Goal: Task Accomplishment & Management: Manage account settings

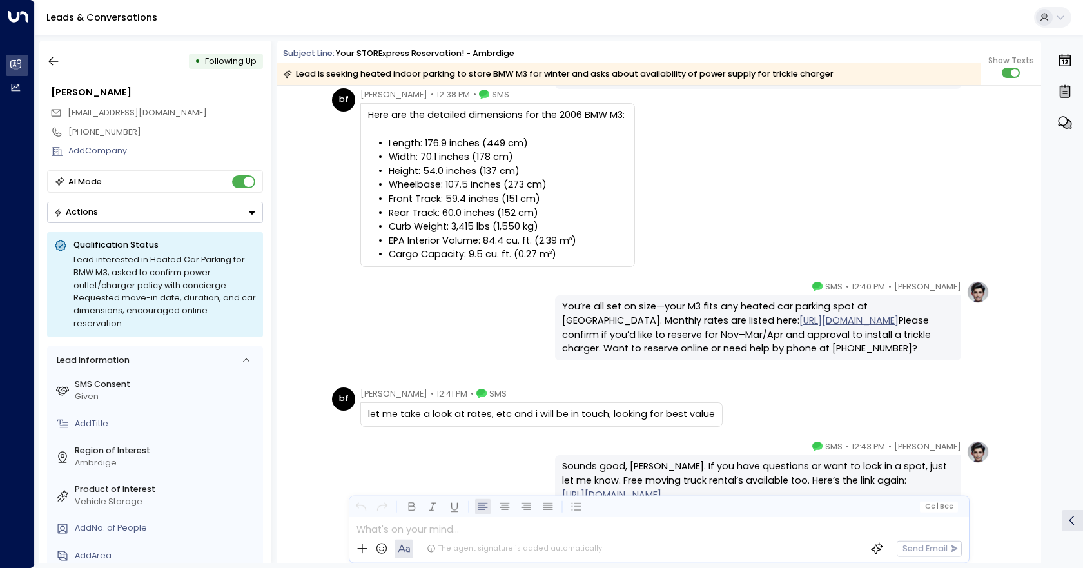
scroll to position [2408, 0]
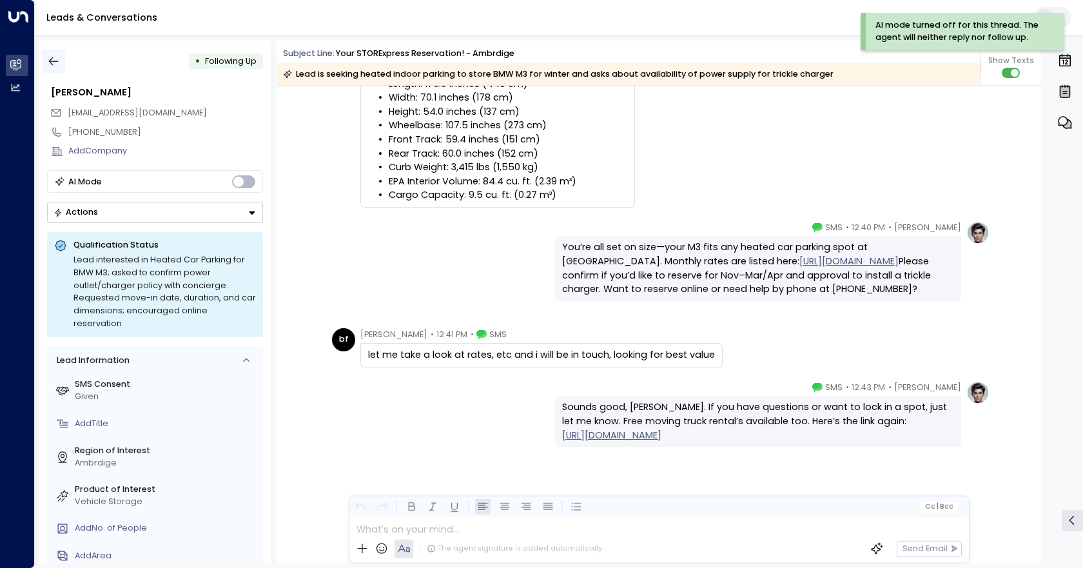
click at [49, 59] on icon "button" at bounding box center [53, 61] width 13 height 13
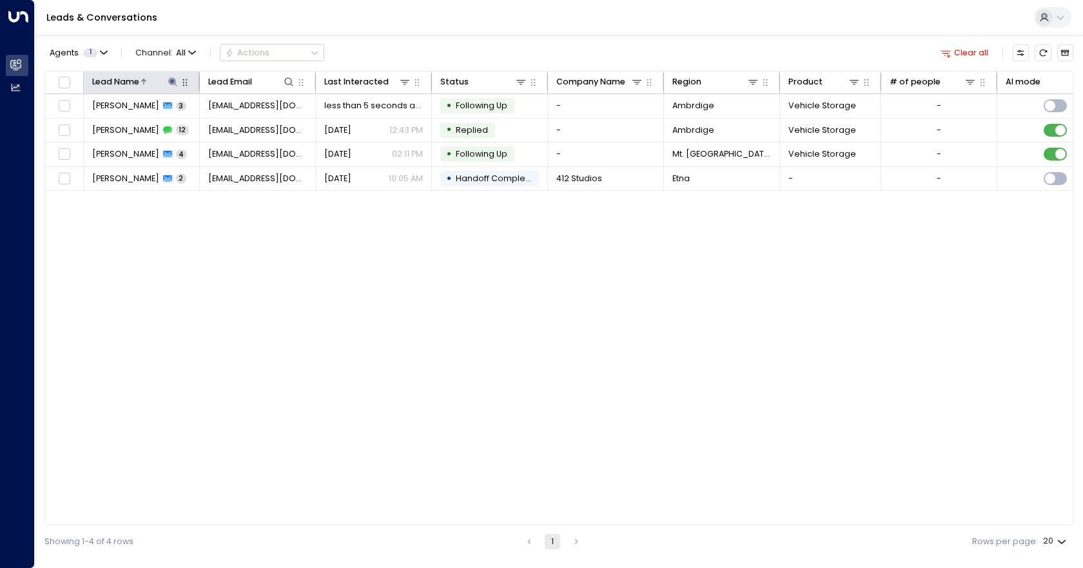
click at [174, 83] on icon at bounding box center [173, 81] width 8 height 8
click at [242, 128] on icon "button" at bounding box center [244, 125] width 8 height 8
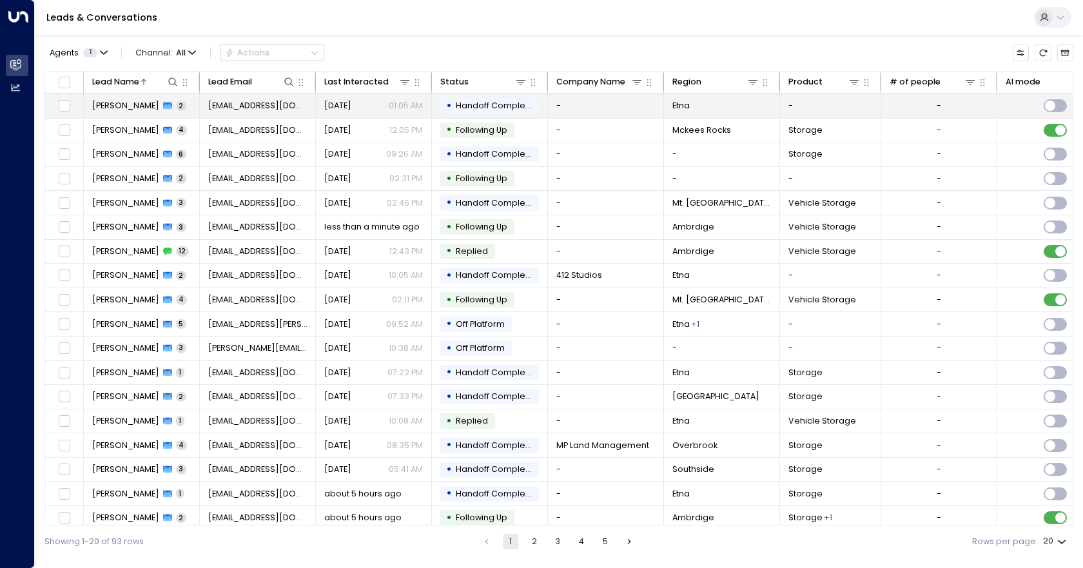
click at [937, 116] on td "-" at bounding box center [939, 106] width 116 height 24
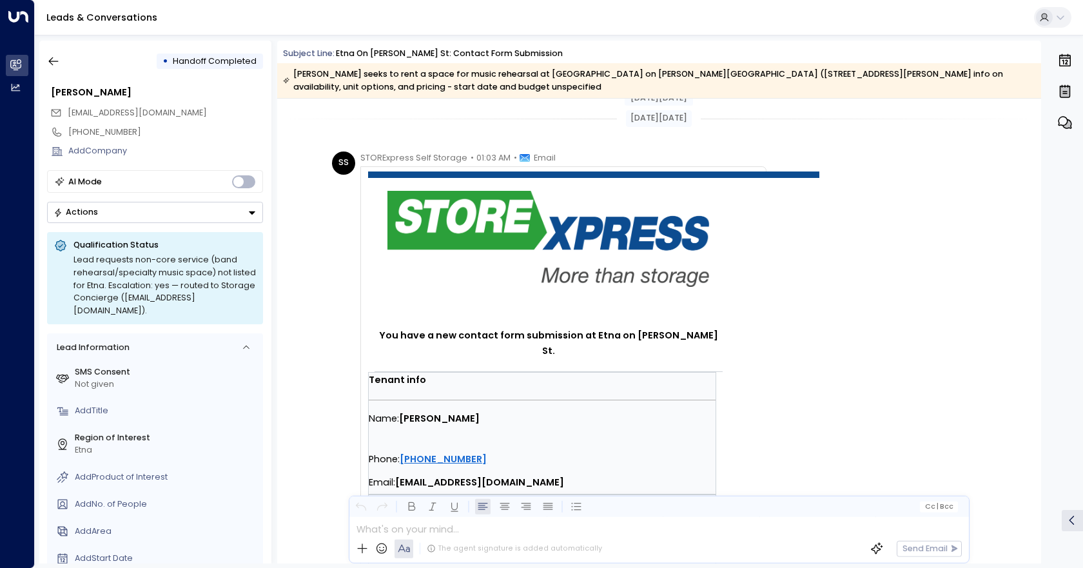
click at [41, 61] on div "• Handoff Completed [PERSON_NAME] [EMAIL_ADDRESS][DOMAIN_NAME] [PHONE_NUMBER] A…" at bounding box center [155, 302] width 232 height 523
click at [52, 60] on icon "button" at bounding box center [53, 61] width 13 height 13
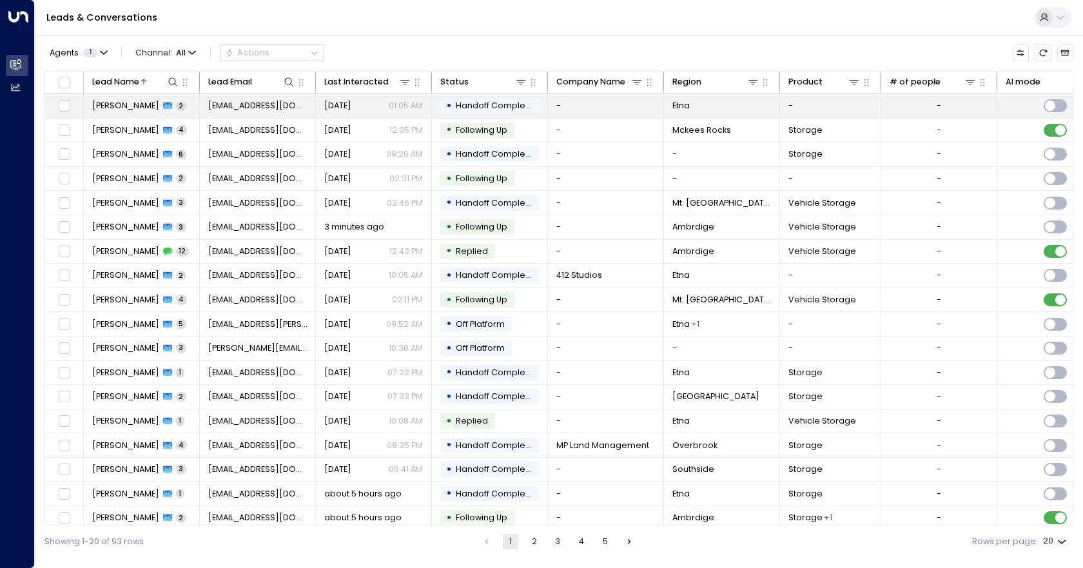
click at [941, 107] on td "-" at bounding box center [939, 106] width 116 height 24
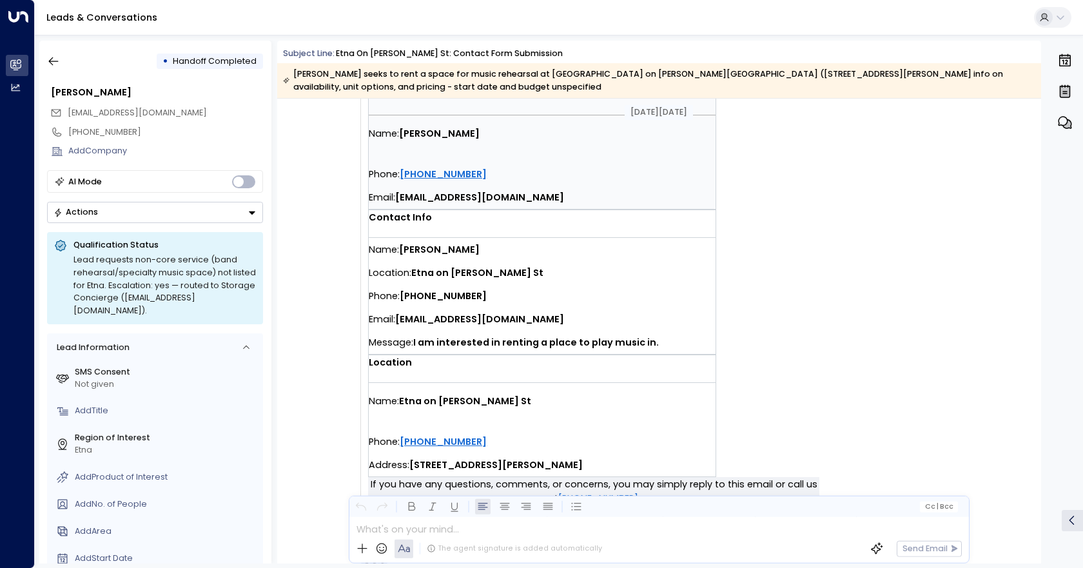
scroll to position [259, 0]
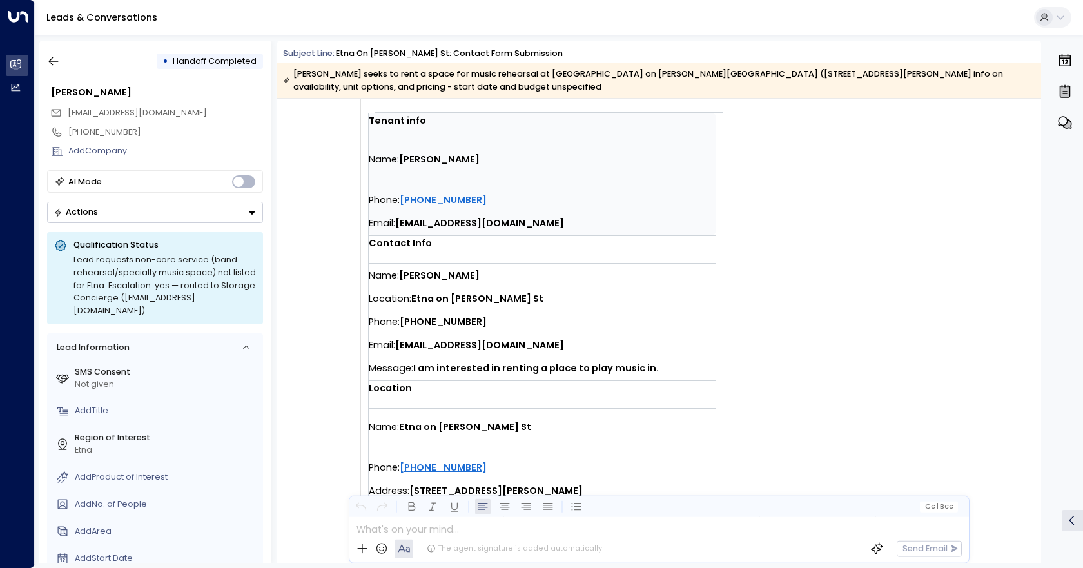
click at [69, 70] on div "• Handoff Completed" at bounding box center [155, 61] width 216 height 23
click at [60, 69] on button "button" at bounding box center [53, 61] width 23 height 23
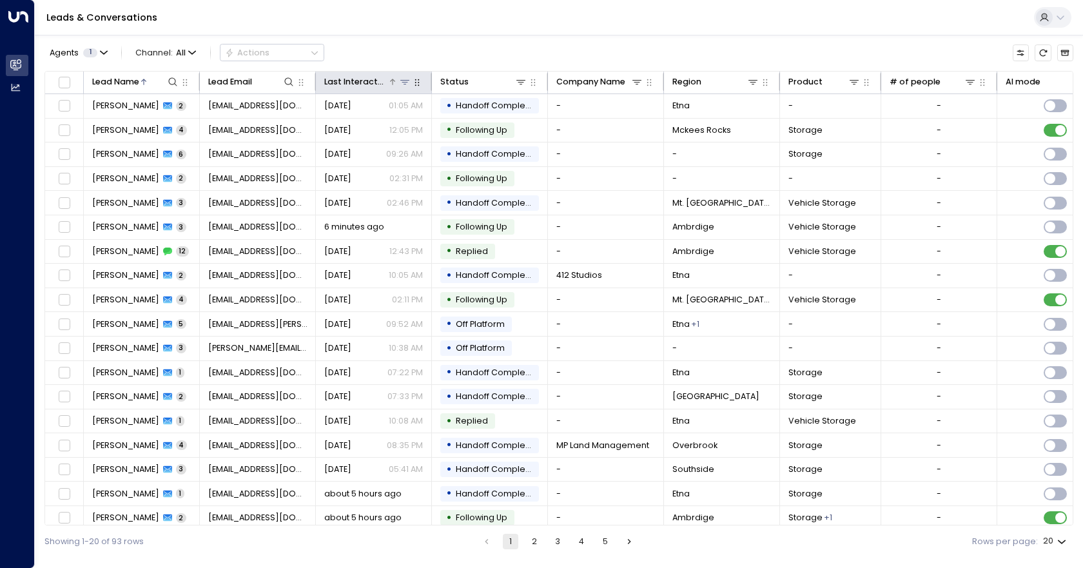
click at [359, 81] on div "Last Interacted" at bounding box center [356, 82] width 64 height 14
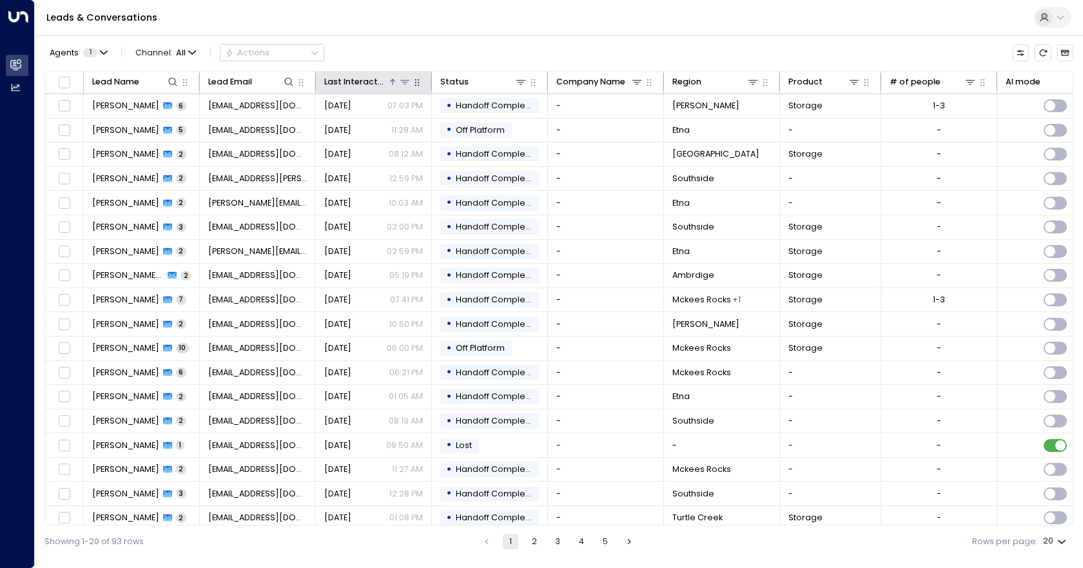
click at [359, 81] on div "Last Interacted" at bounding box center [356, 82] width 64 height 14
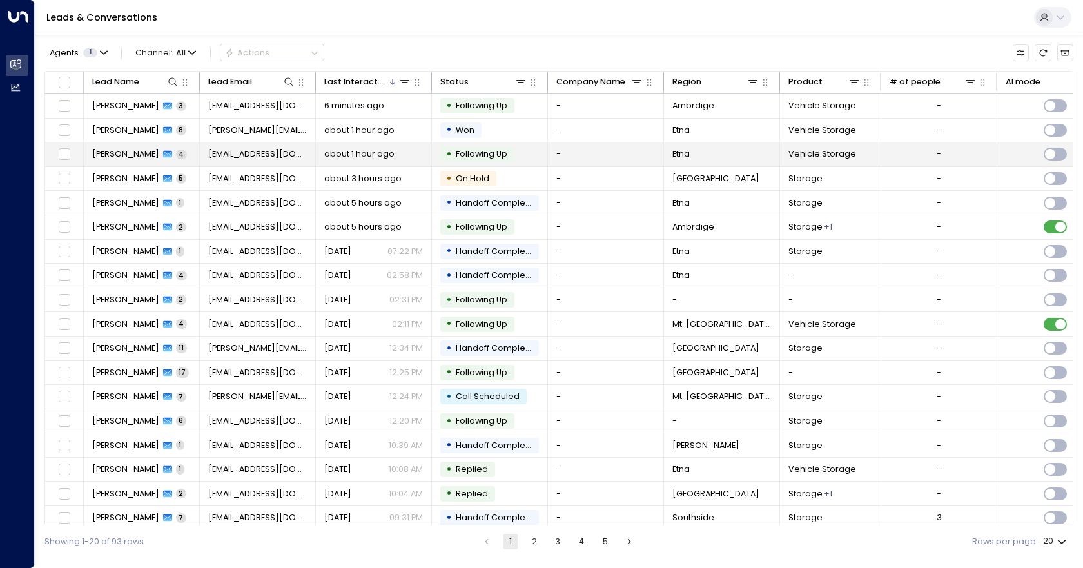
click at [610, 155] on td "-" at bounding box center [606, 154] width 116 height 24
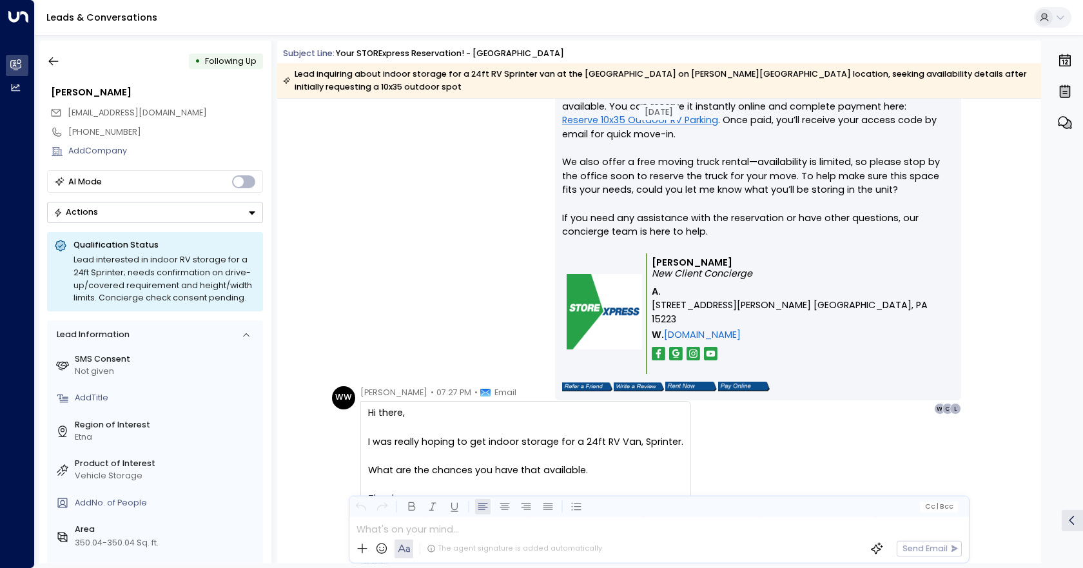
scroll to position [985, 0]
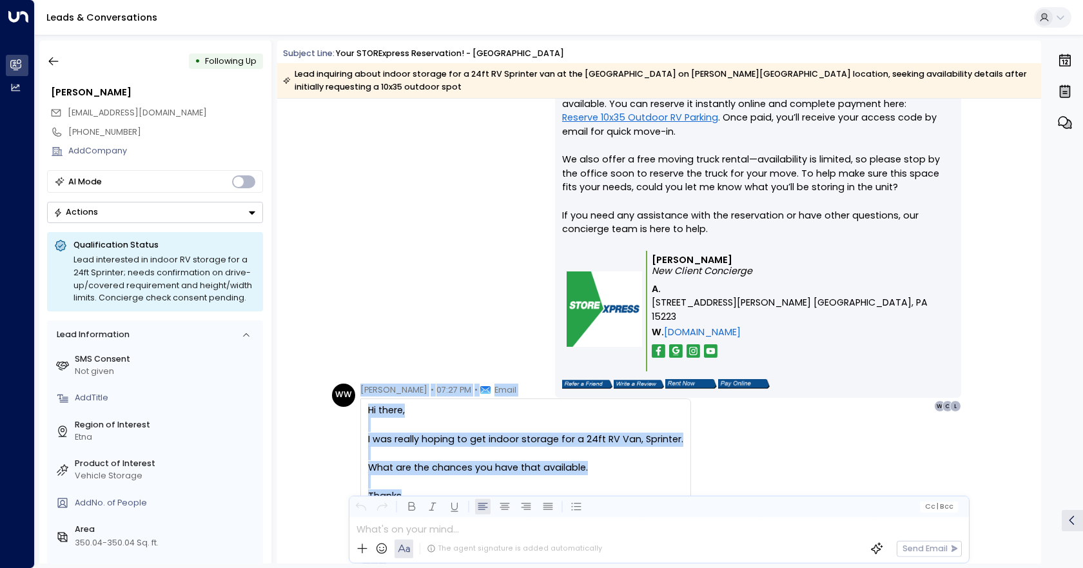
drag, startPoint x: 360, startPoint y: 376, endPoint x: 547, endPoint y: 478, distance: 212.3
click at [538, 493] on div "[PERSON_NAME] • 07:27 PM • Email Hi there, I was really hoping to get indoor st…" at bounding box center [525, 475] width 331 height 182
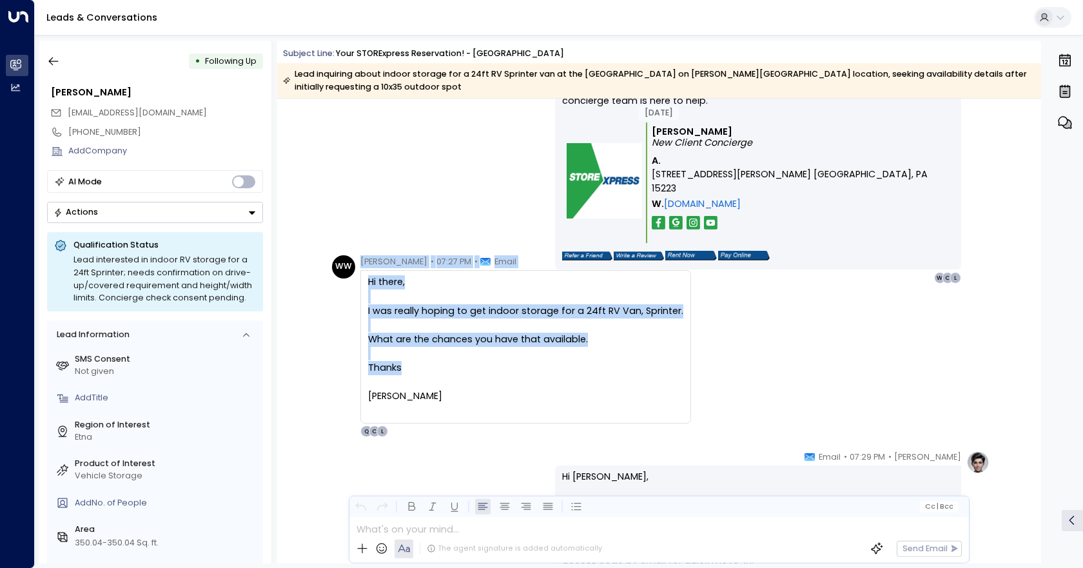
scroll to position [1114, 0]
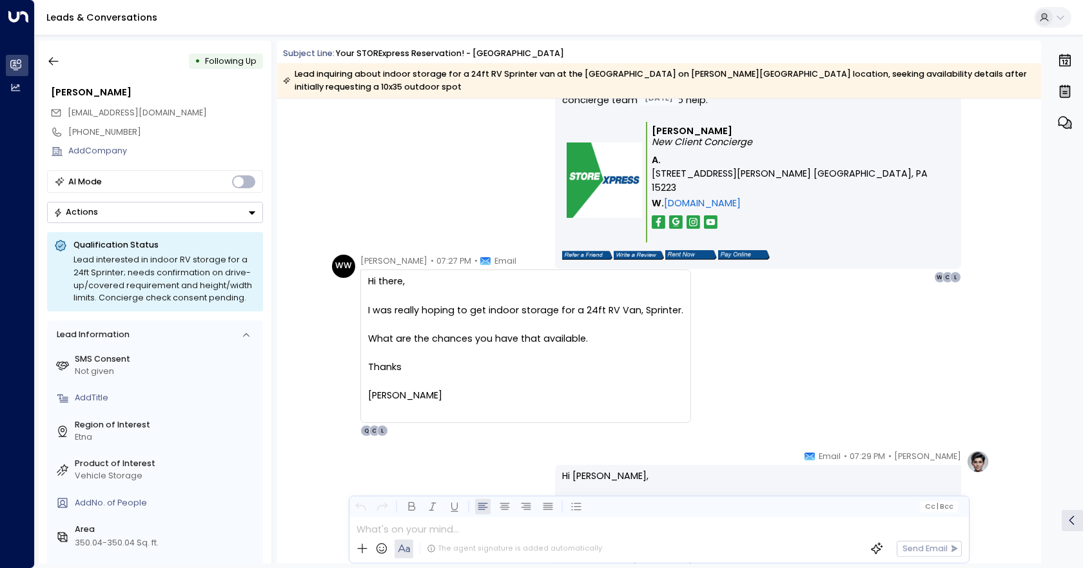
click at [528, 389] on p "[PERSON_NAME]" at bounding box center [525, 396] width 315 height 14
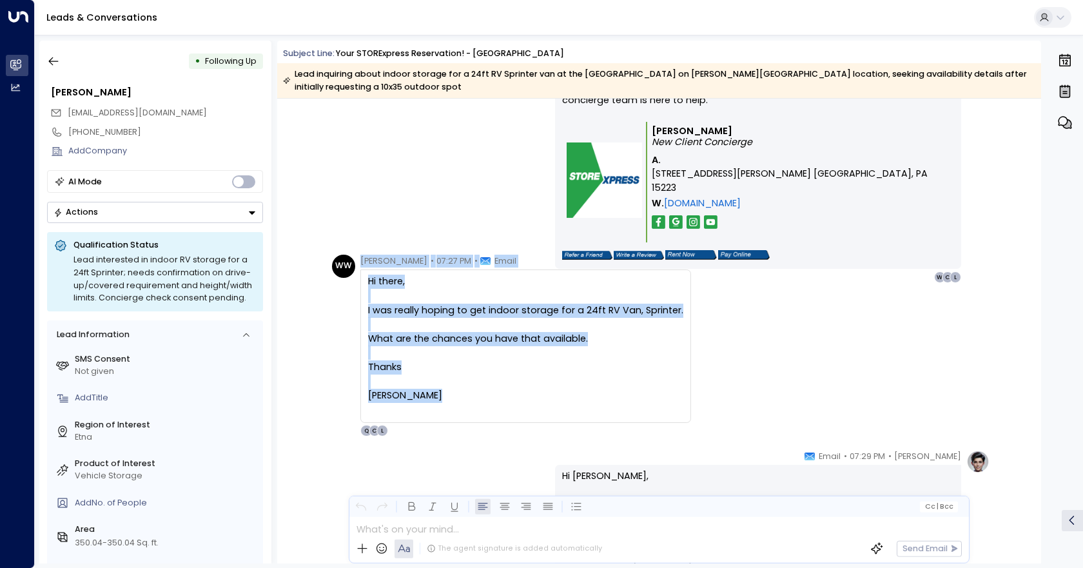
drag, startPoint x: 479, startPoint y: 393, endPoint x: 353, endPoint y: 261, distance: 182.3
click at [353, 261] on div "WW [PERSON_NAME] • 07:27 PM • Email Hi there, I was really hoping to get indoor…" at bounding box center [511, 346] width 359 height 182
copy div "[PERSON_NAME] • 07:27 PM • Email Hi there, I was really hoping to get indoor st…"
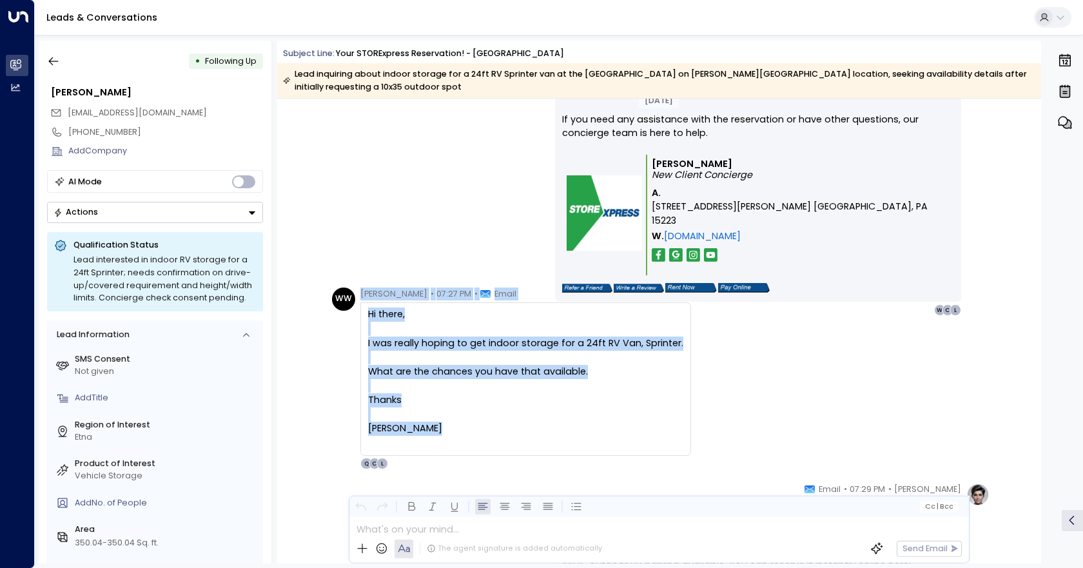
click at [770, 362] on div "WW [PERSON_NAME] • 07:27 PM • Email Hi there, I was really hoping to get indoor…" at bounding box center [660, 378] width 657 height 182
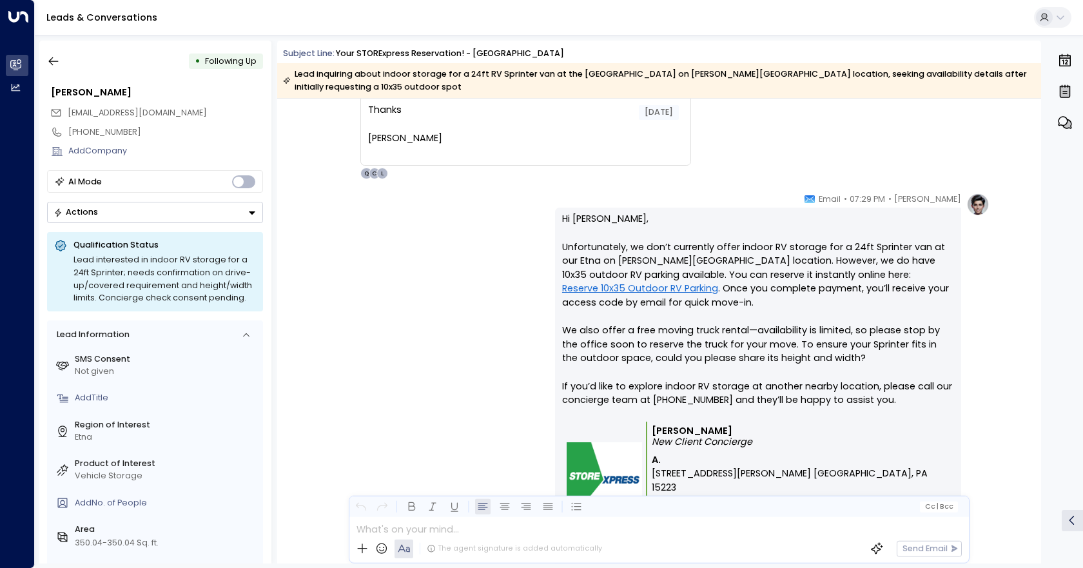
scroll to position [1372, 0]
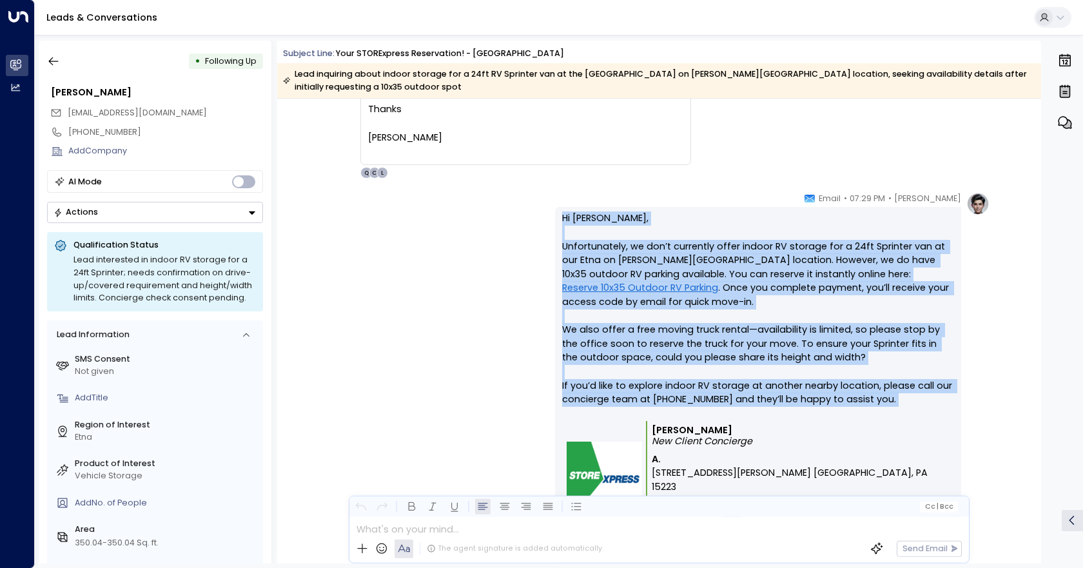
drag, startPoint x: 557, startPoint y: 199, endPoint x: 953, endPoint y: 394, distance: 441.3
click at [953, 394] on div "Hi [PERSON_NAME], Unfortunately, we don’t currently offer indoor RV storage for…" at bounding box center [758, 387] width 406 height 361
click at [780, 436] on td "[PERSON_NAME] New Client Concierge A. [STREET_ADDRESS][PERSON_NAME] [GEOGRAPHIC…" at bounding box center [800, 481] width 307 height 121
drag, startPoint x: 733, startPoint y: 426, endPoint x: 552, endPoint y: 210, distance: 281.8
click at [552, 210] on div "[PERSON_NAME] • 07:29 PM • Email Hi [PERSON_NAME], Unfortunately, we don’t curr…" at bounding box center [658, 387] width 661 height 390
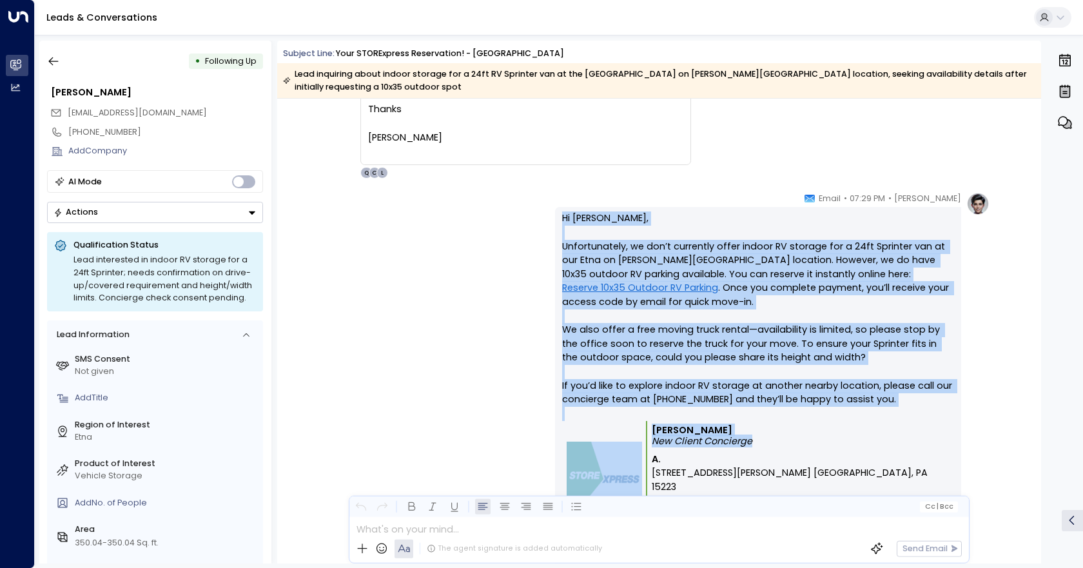
copy div "Hi [PERSON_NAME], Unfortunately, we don’t currently offer indoor RV storage for…"
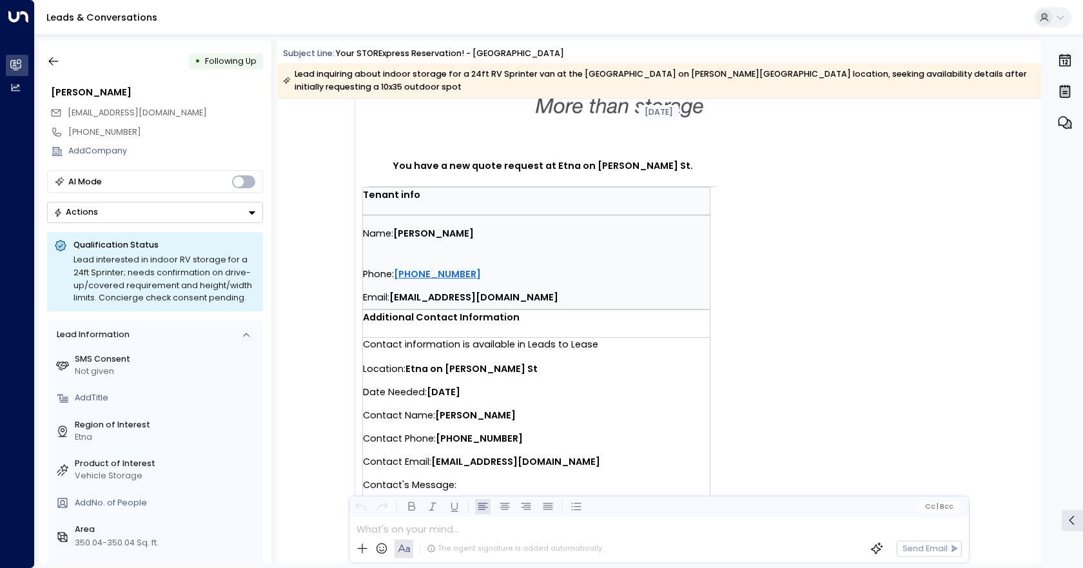
scroll to position [147, 0]
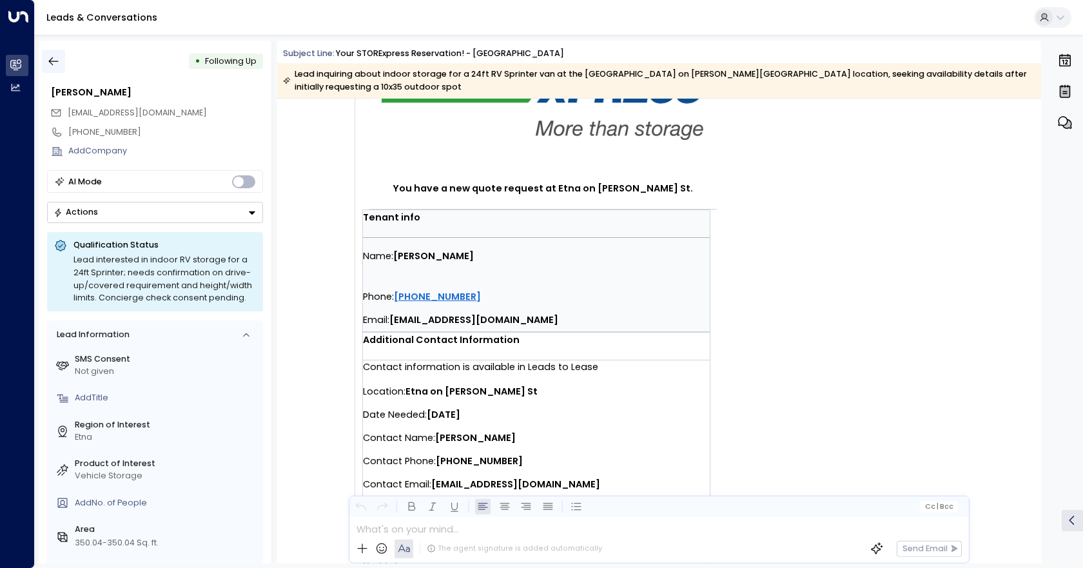
click at [50, 63] on icon "button" at bounding box center [54, 61] width 10 height 8
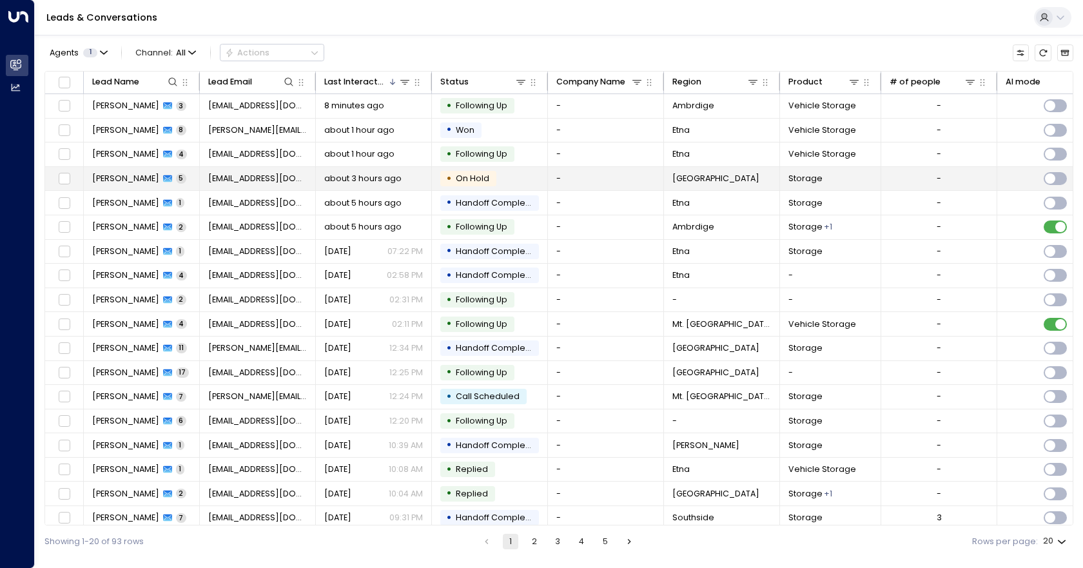
click at [579, 182] on td "-" at bounding box center [606, 179] width 116 height 24
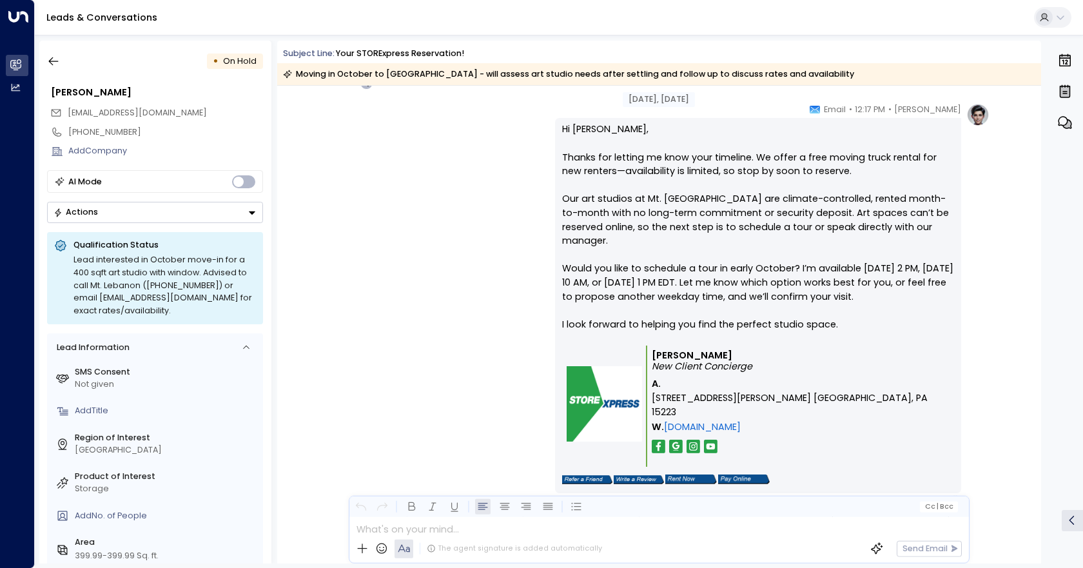
scroll to position [2284, 0]
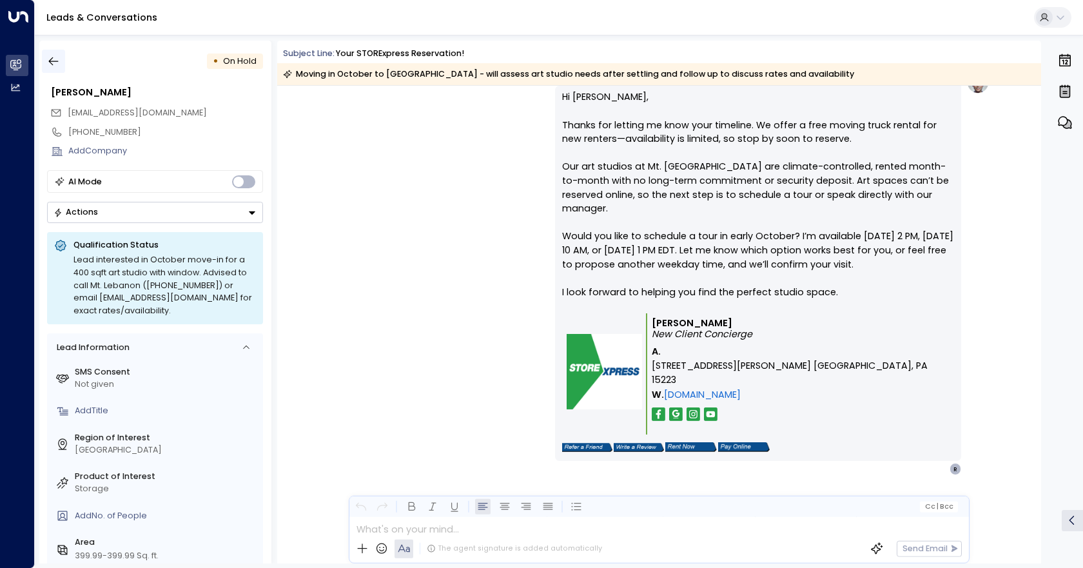
click at [52, 59] on icon "button" at bounding box center [53, 61] width 13 height 13
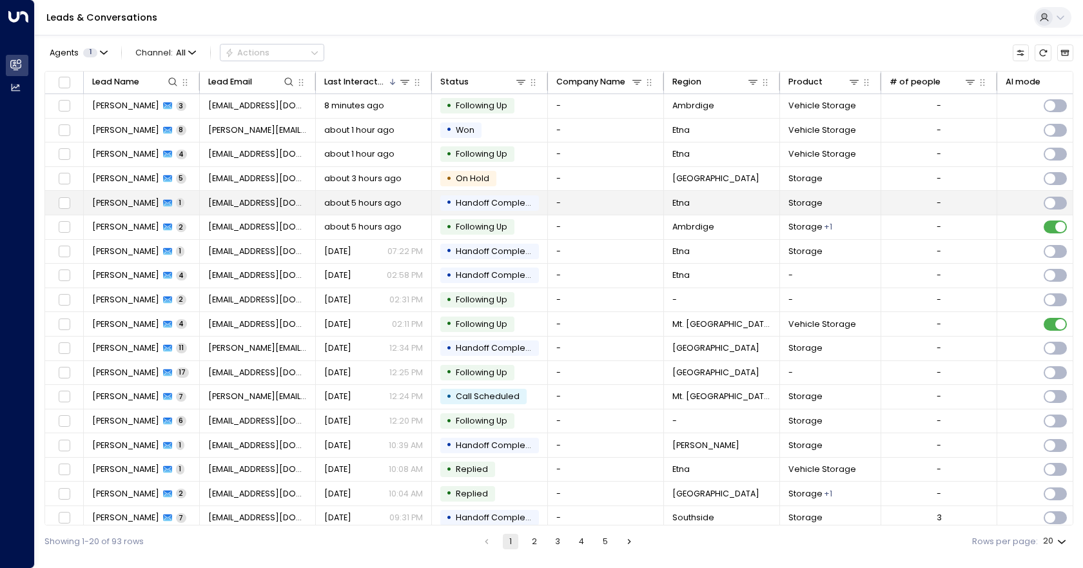
click at [610, 206] on td "-" at bounding box center [606, 203] width 116 height 24
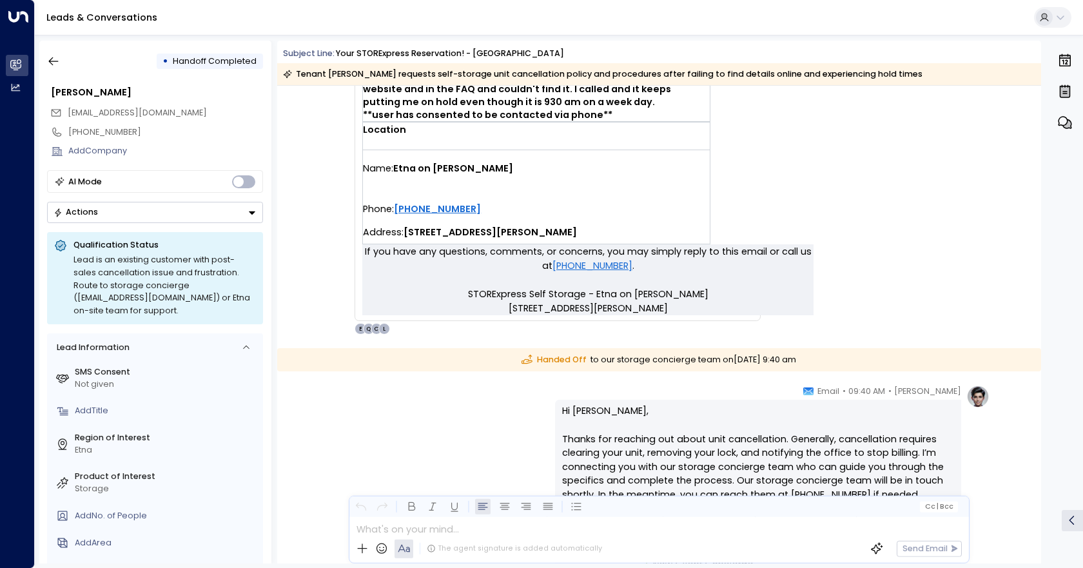
scroll to position [476, 0]
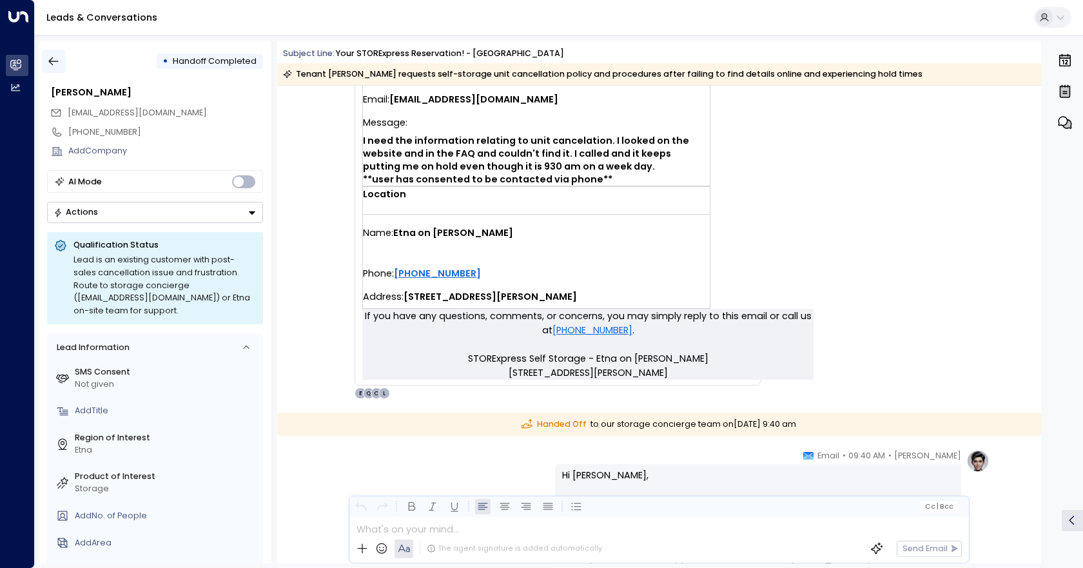
click at [48, 59] on icon "button" at bounding box center [53, 61] width 13 height 13
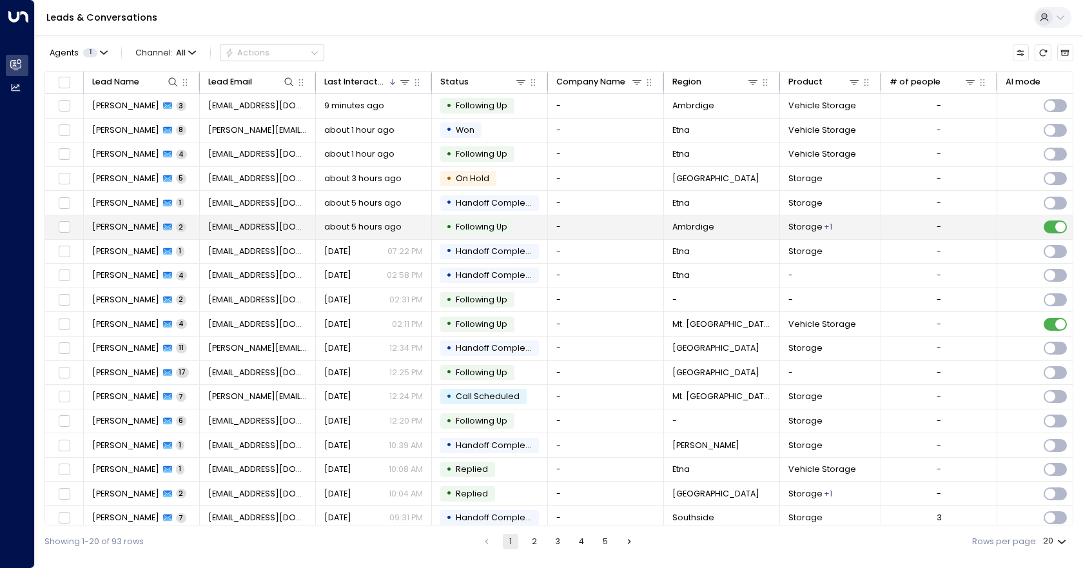
click at [583, 229] on td "-" at bounding box center [606, 227] width 116 height 24
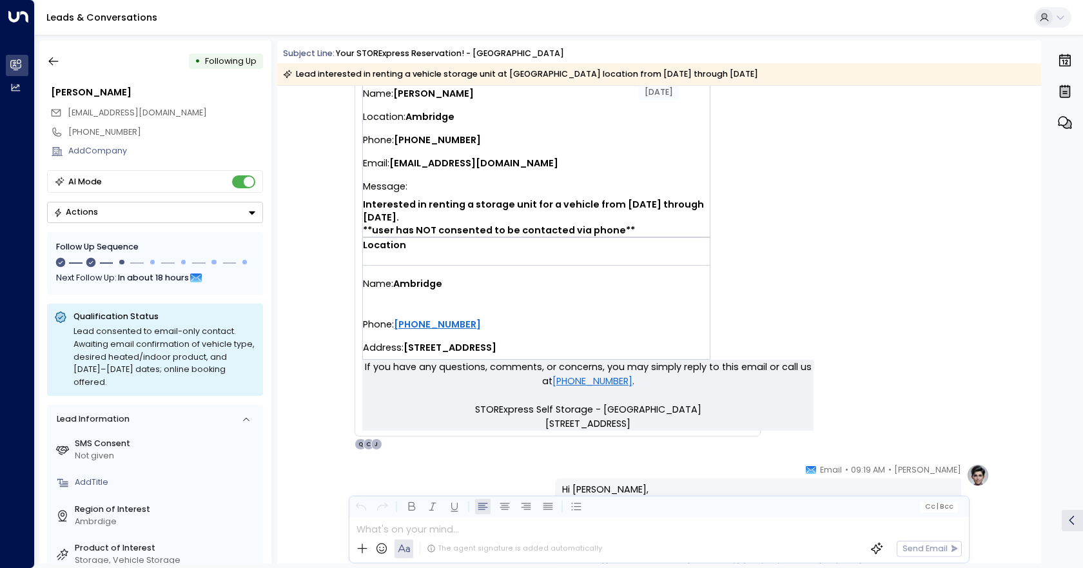
scroll to position [284, 0]
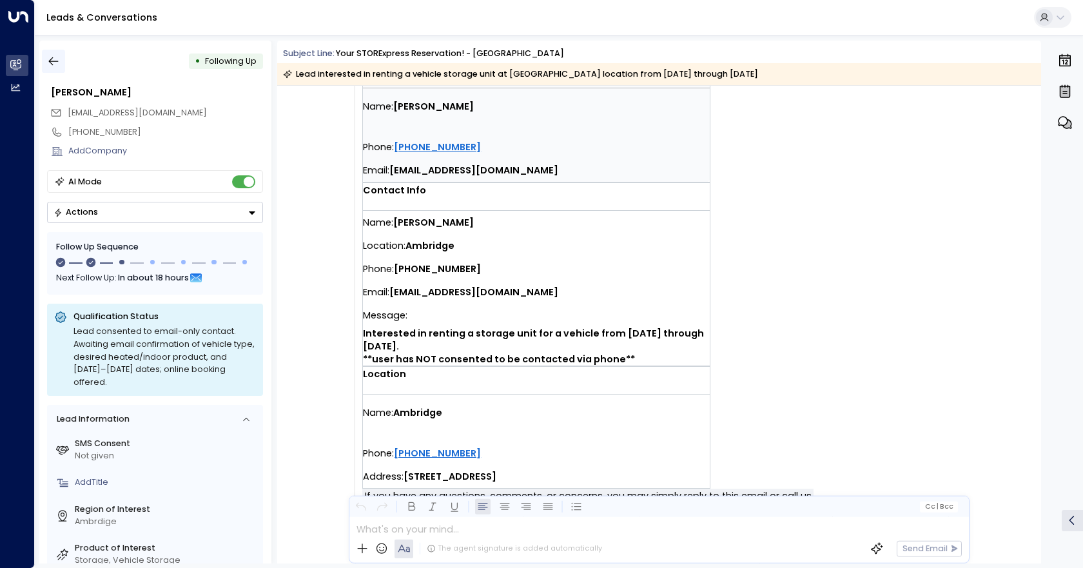
click at [61, 61] on button "button" at bounding box center [53, 61] width 23 height 23
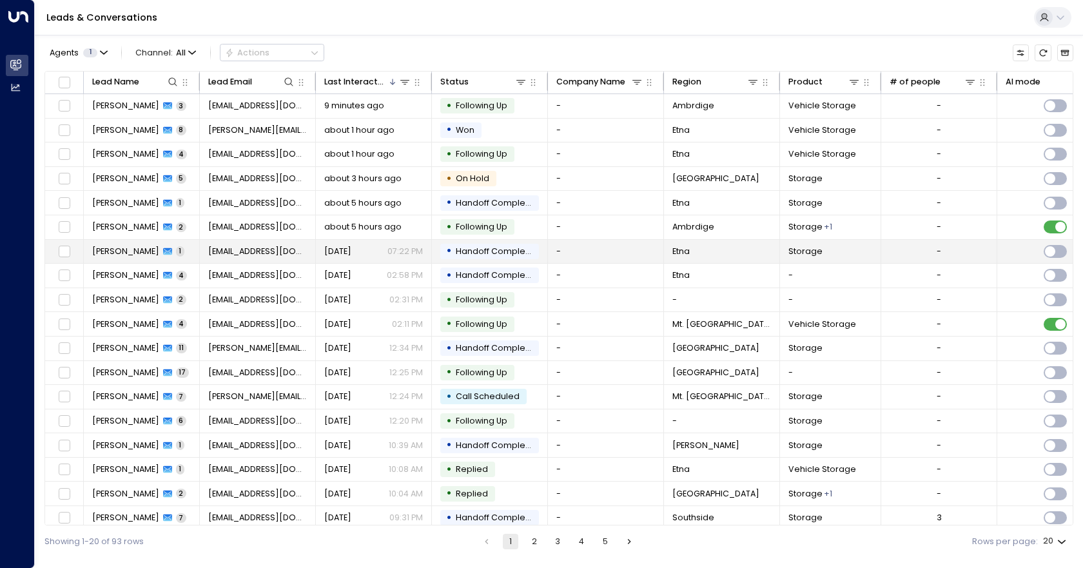
click at [640, 257] on td "-" at bounding box center [606, 252] width 116 height 24
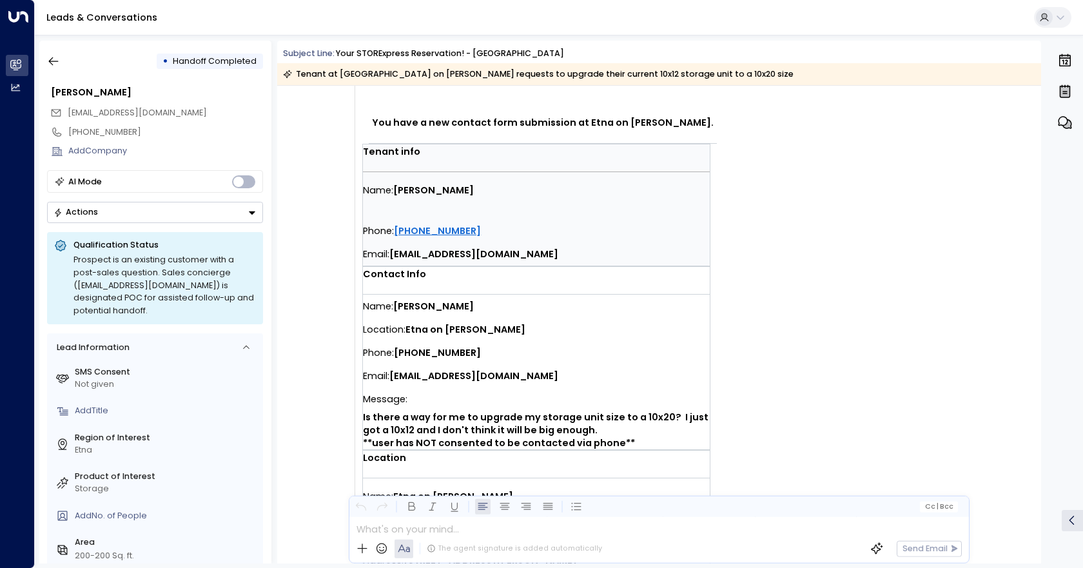
scroll to position [264, 0]
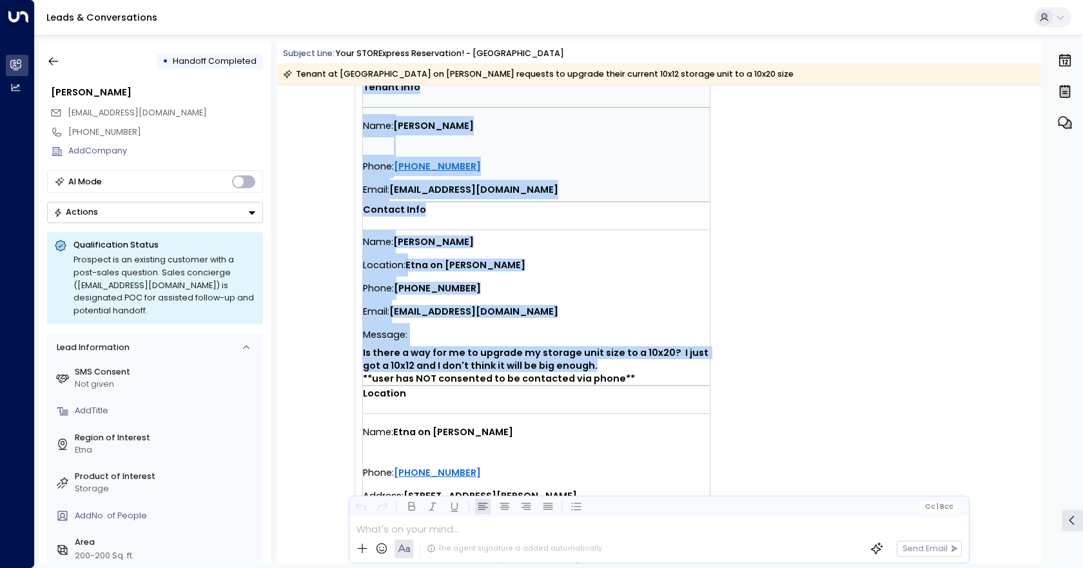
drag, startPoint x: 650, startPoint y: 372, endPoint x: 350, endPoint y: 367, distance: 300.4
click at [346, 369] on div "Trigger Email • • 07:20 PM • Email You have a new contact form submission at Et…" at bounding box center [546, 236] width 429 height 725
click at [600, 370] on span "Is there a way for me to upgrade my storage unit size to a 10x20? I just got a …" at bounding box center [536, 365] width 347 height 39
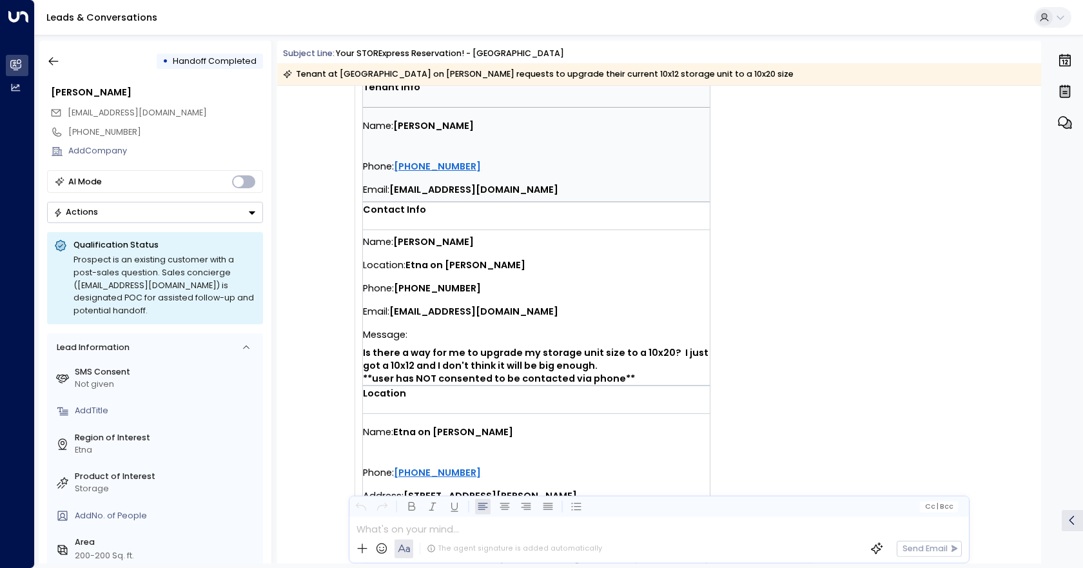
click at [799, 429] on td "You have a new contact form submission at Etna on [PERSON_NAME]. Tenant info Na…" at bounding box center [587, 201] width 451 height 614
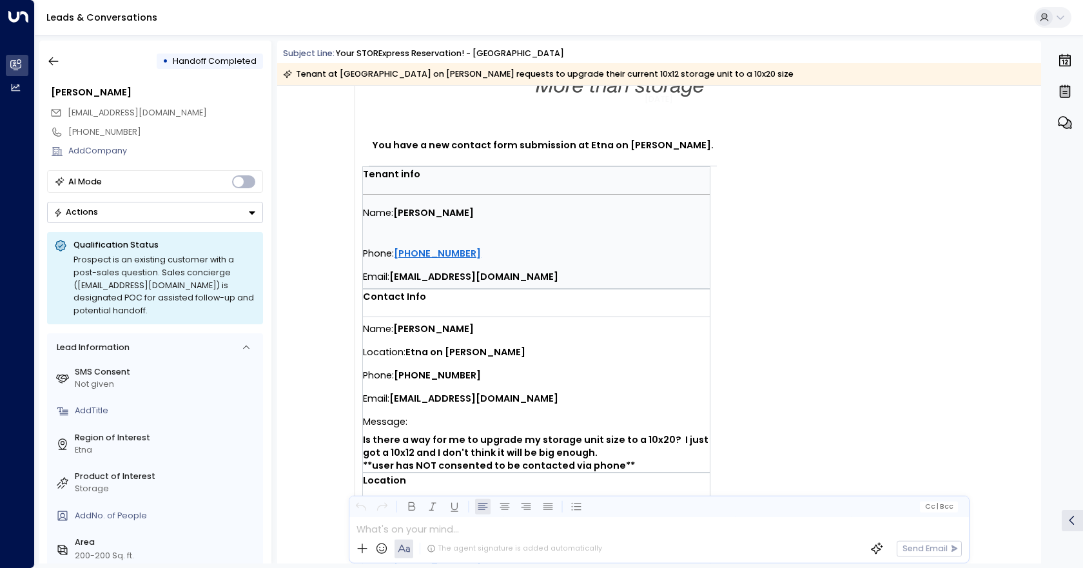
scroll to position [193, 0]
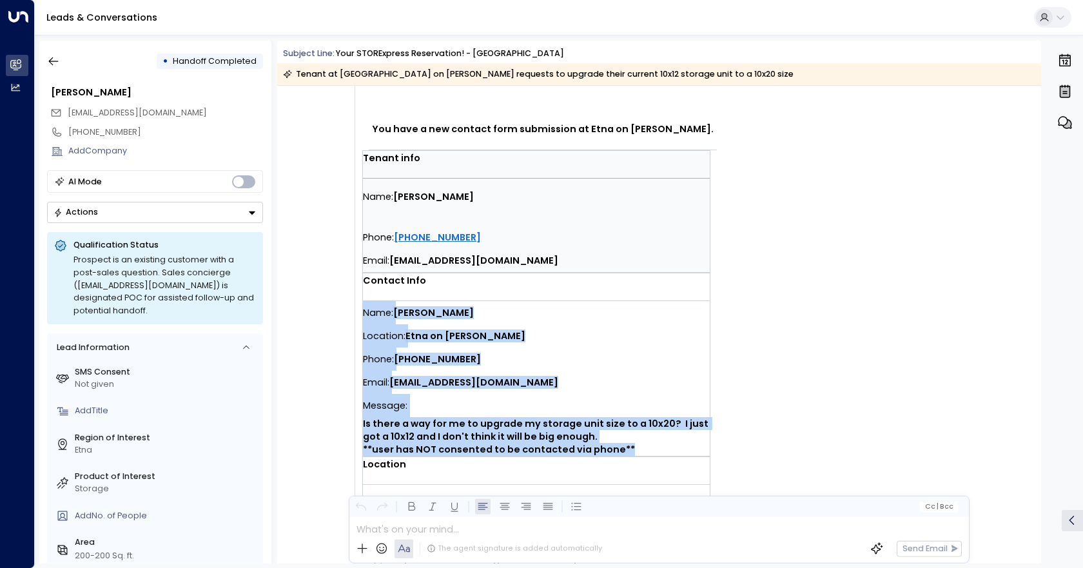
drag, startPoint x: 626, startPoint y: 448, endPoint x: 362, endPoint y: 305, distance: 300.5
click at [363, 305] on div "Name: [PERSON_NAME] Location: Etna on [PERSON_NAME] Phone: [PHONE_NUMBER] Email…" at bounding box center [536, 378] width 347 height 155
copy div "Name: [PERSON_NAME] Location: Etna on [PERSON_NAME] Phone: [PHONE_NUMBER] Email…"
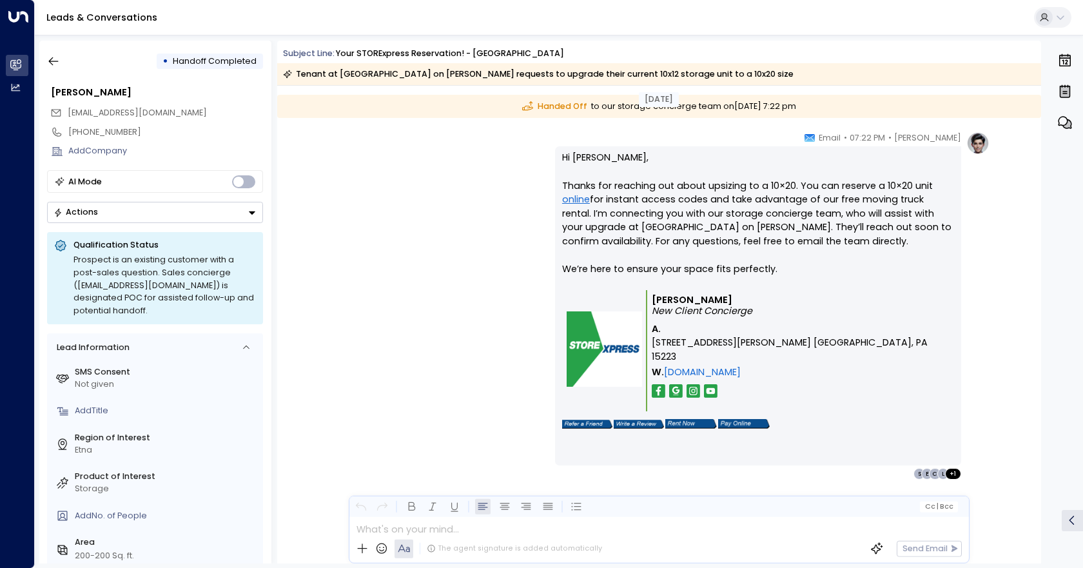
scroll to position [786, 0]
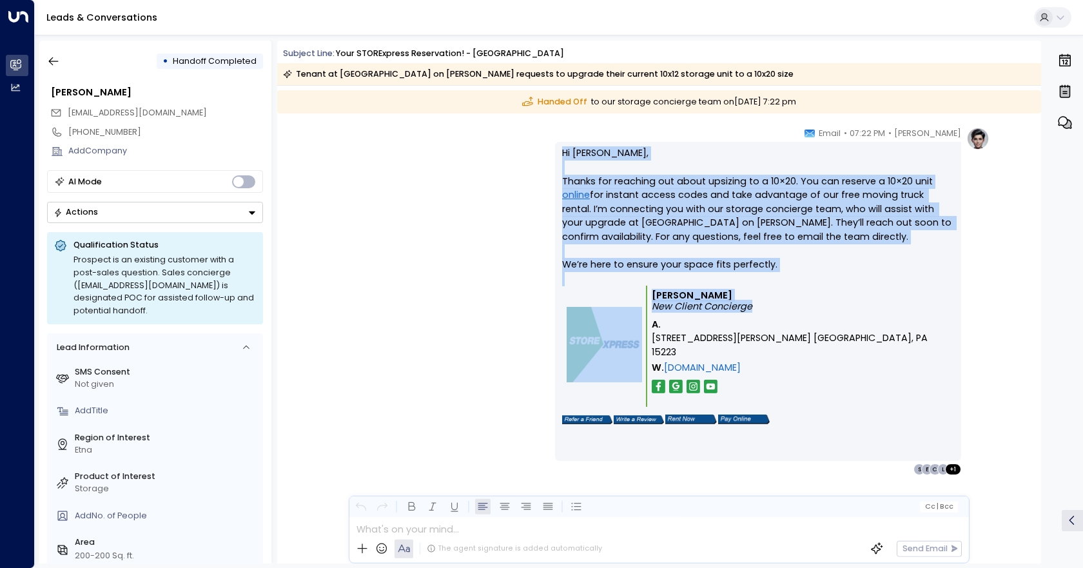
drag, startPoint x: 841, startPoint y: 325, endPoint x: 534, endPoint y: 151, distance: 352.7
click at [534, 151] on div "[PERSON_NAME] • 07:22 PM • Email Hi [PERSON_NAME], Thanks for reaching out abou…" at bounding box center [658, 301] width 661 height 349
drag, startPoint x: 670, startPoint y: 209, endPoint x: 741, endPoint y: 216, distance: 71.2
click at [741, 216] on p "Hi [PERSON_NAME], Thanks for reaching out about upsizing to a 10×20. You can re…" at bounding box center [758, 215] width 392 height 139
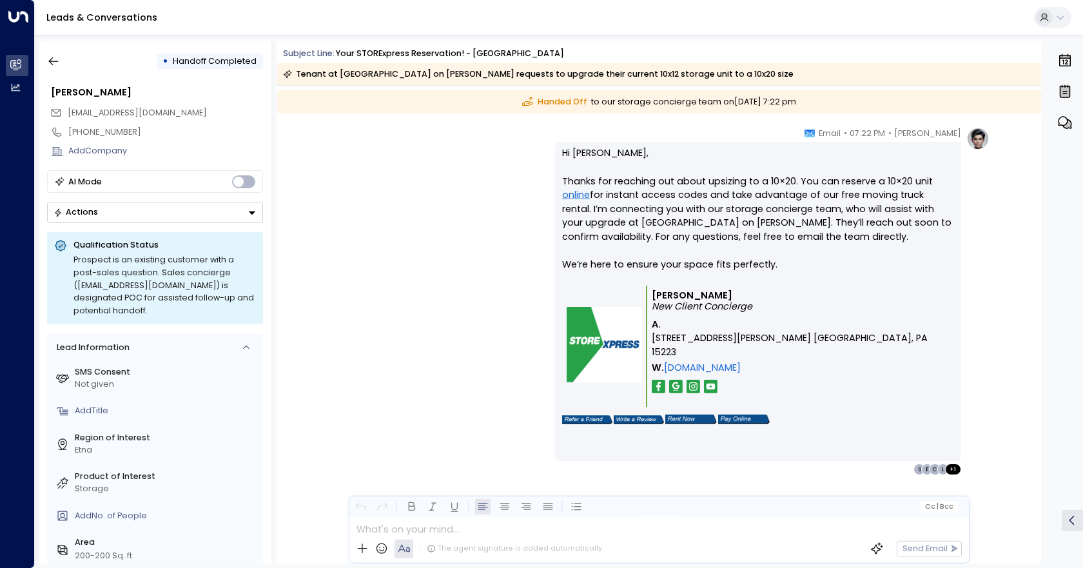
click at [875, 375] on td "[PERSON_NAME] New Client Concierge A. [STREET_ADDRESS][PERSON_NAME] [GEOGRAPHIC…" at bounding box center [800, 346] width 307 height 121
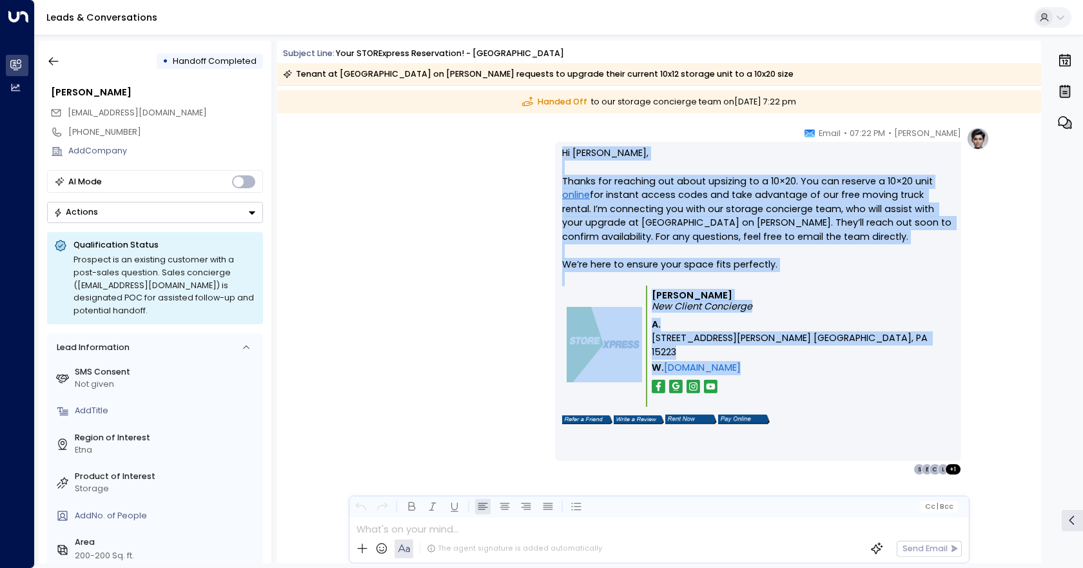
drag, startPoint x: 781, startPoint y: 360, endPoint x: 534, endPoint y: 154, distance: 321.3
click at [534, 154] on div "[PERSON_NAME] • 07:22 PM • Email Hi [PERSON_NAME], Thanks for reaching out abou…" at bounding box center [658, 301] width 661 height 349
copy div "Hi [PERSON_NAME], Thanks for reaching out about upsizing to a 10×20. You can re…"
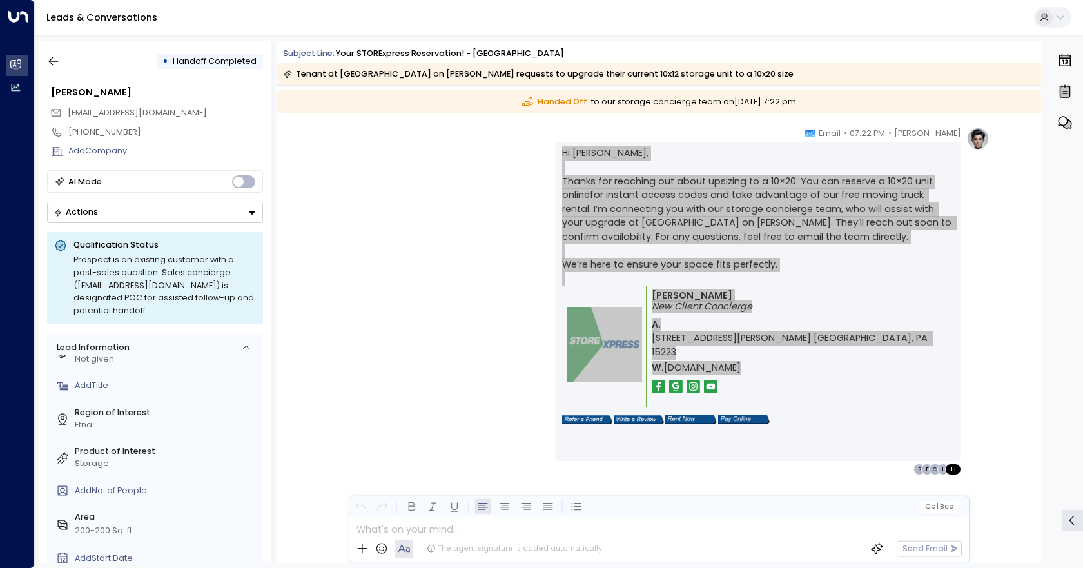
scroll to position [49, 0]
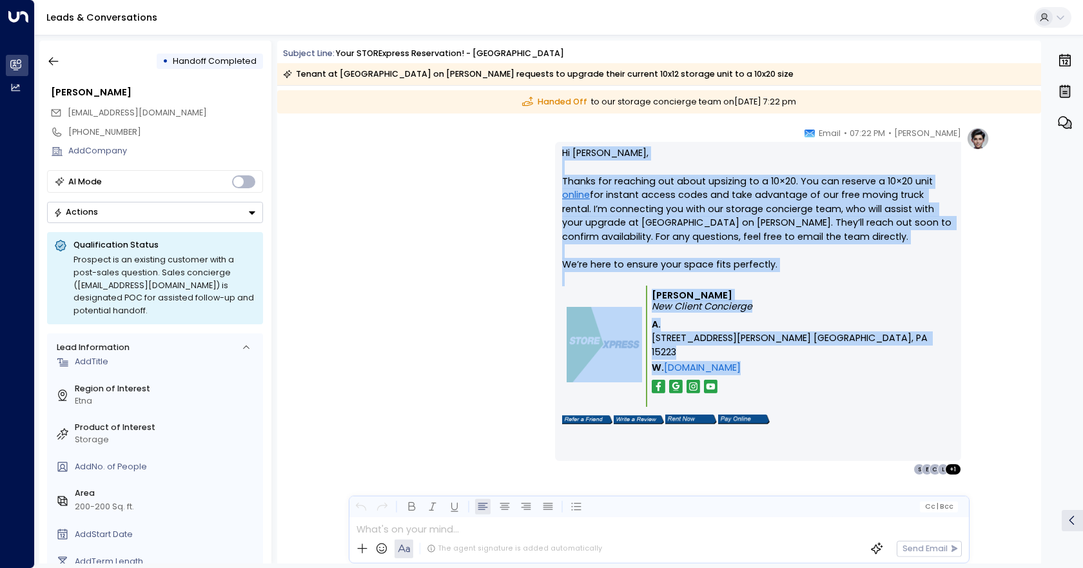
click at [375, 248] on div "[PERSON_NAME] • 07:22 PM • Email Hi [PERSON_NAME], Thanks for reaching out abou…" at bounding box center [658, 301] width 661 height 349
click at [64, 64] on button "button" at bounding box center [53, 61] width 23 height 23
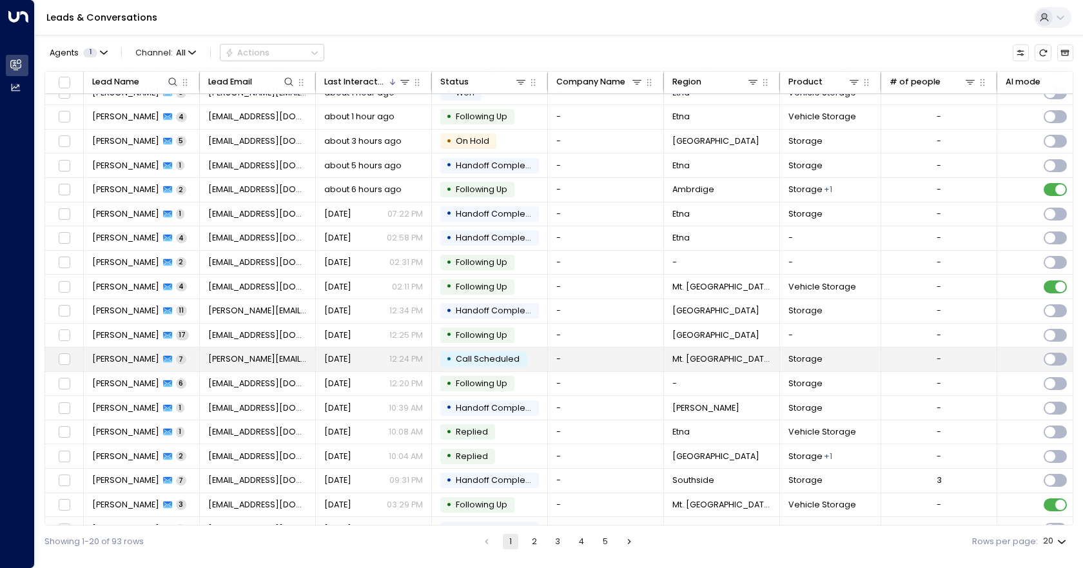
scroll to position [57, 0]
